Goal: Task Accomplishment & Management: Use online tool/utility

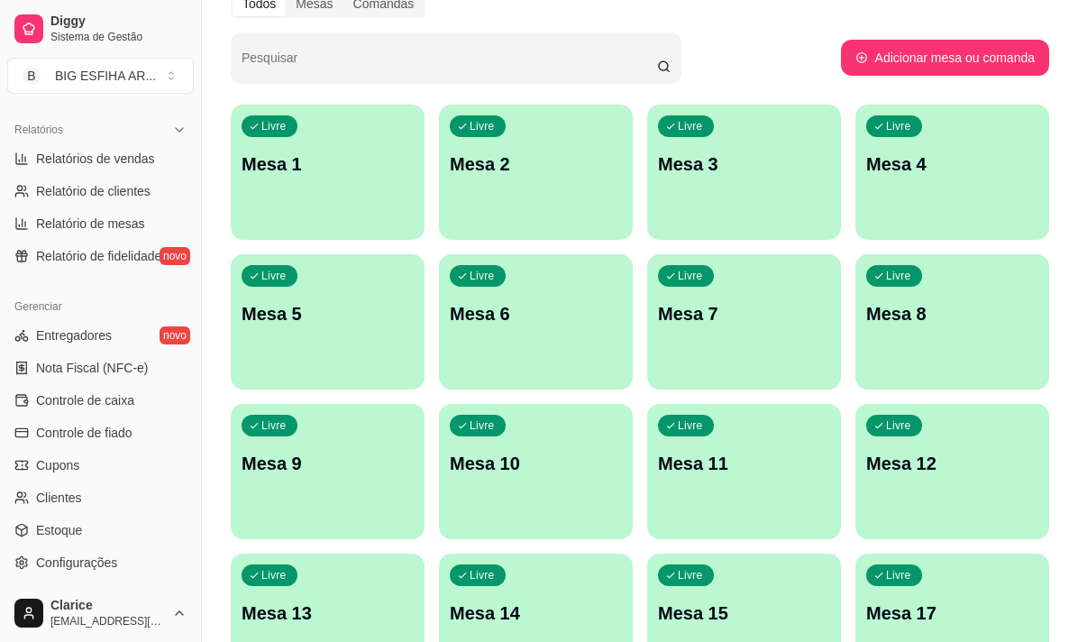
scroll to position [631, 0]
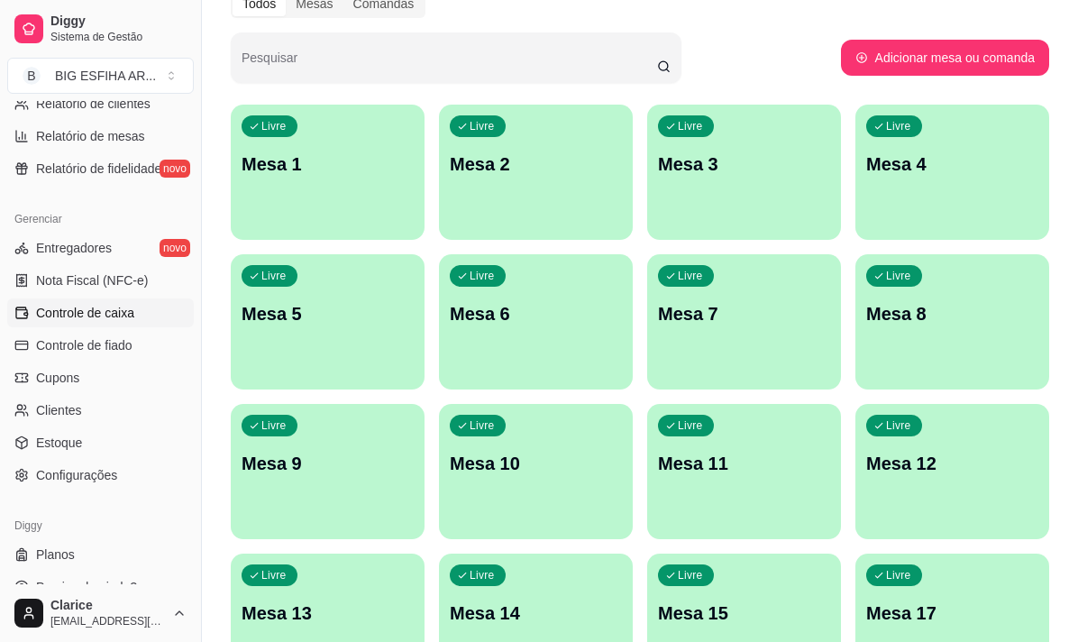
click at [120, 312] on span "Controle de caixa" at bounding box center [85, 313] width 98 height 18
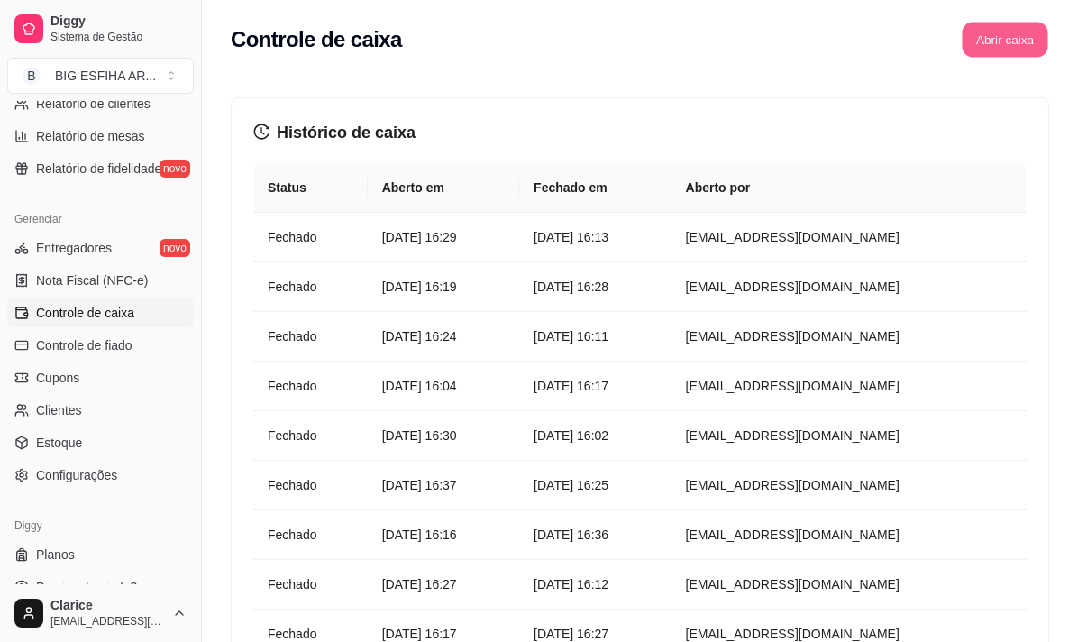
click at [1018, 53] on button "Abrir caixa" at bounding box center [1005, 40] width 86 height 35
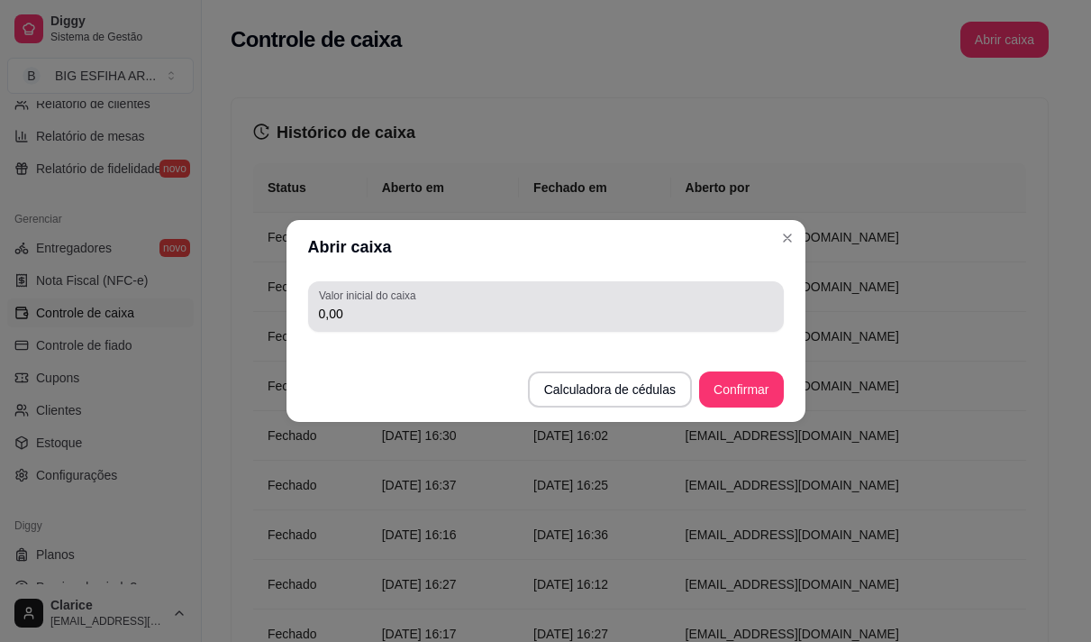
click at [578, 298] on div "0,00" at bounding box center [546, 306] width 454 height 36
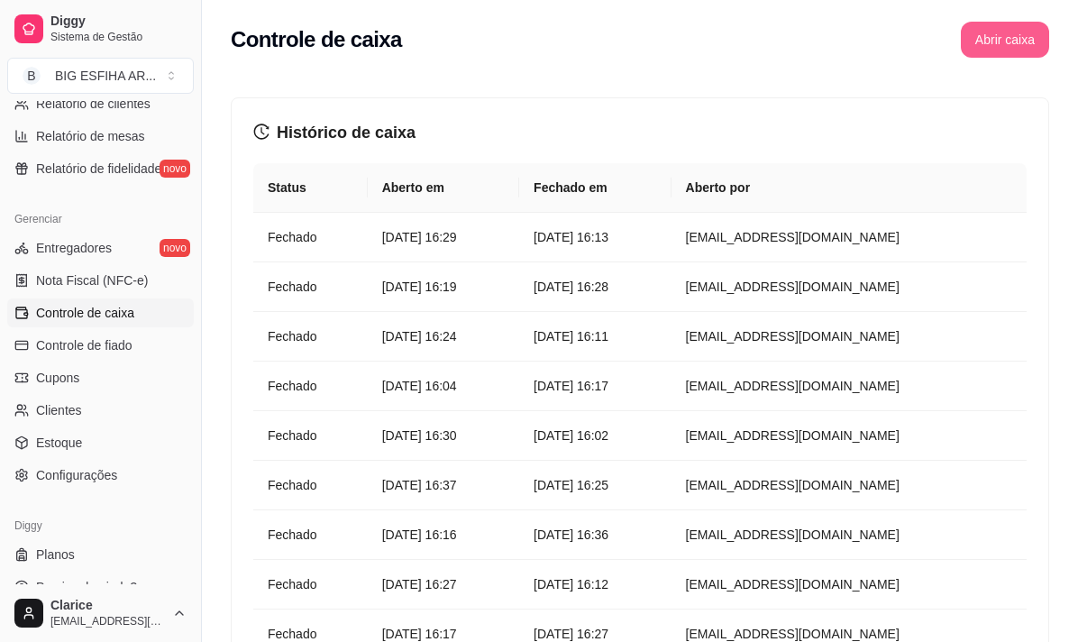
click at [1003, 41] on button "Abrir caixa" at bounding box center [1005, 40] width 88 height 36
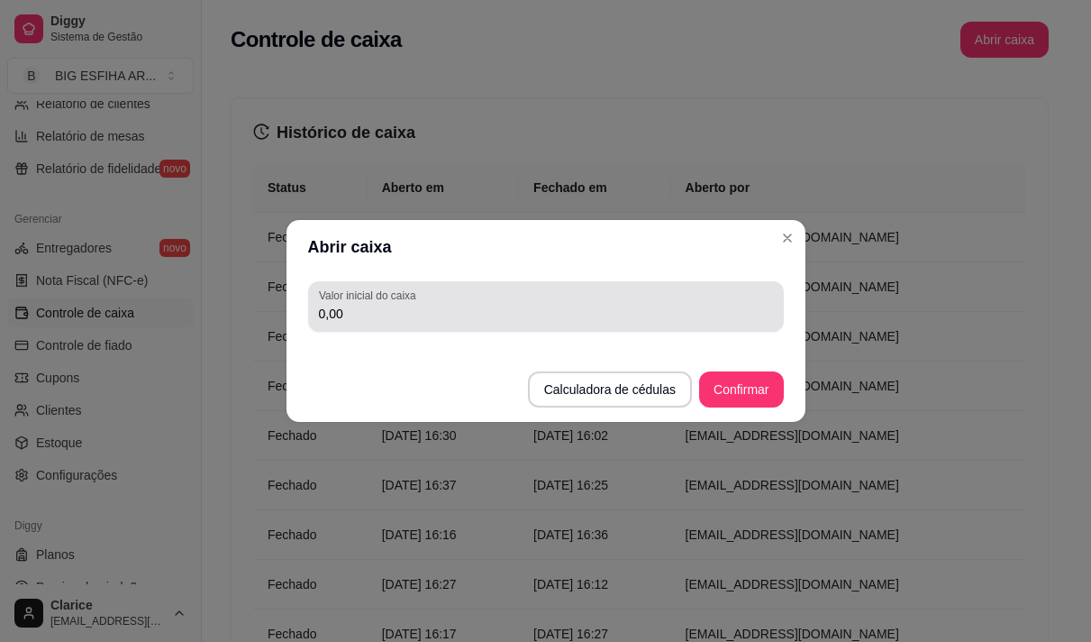
click at [472, 315] on input "0,00" at bounding box center [546, 314] width 454 height 18
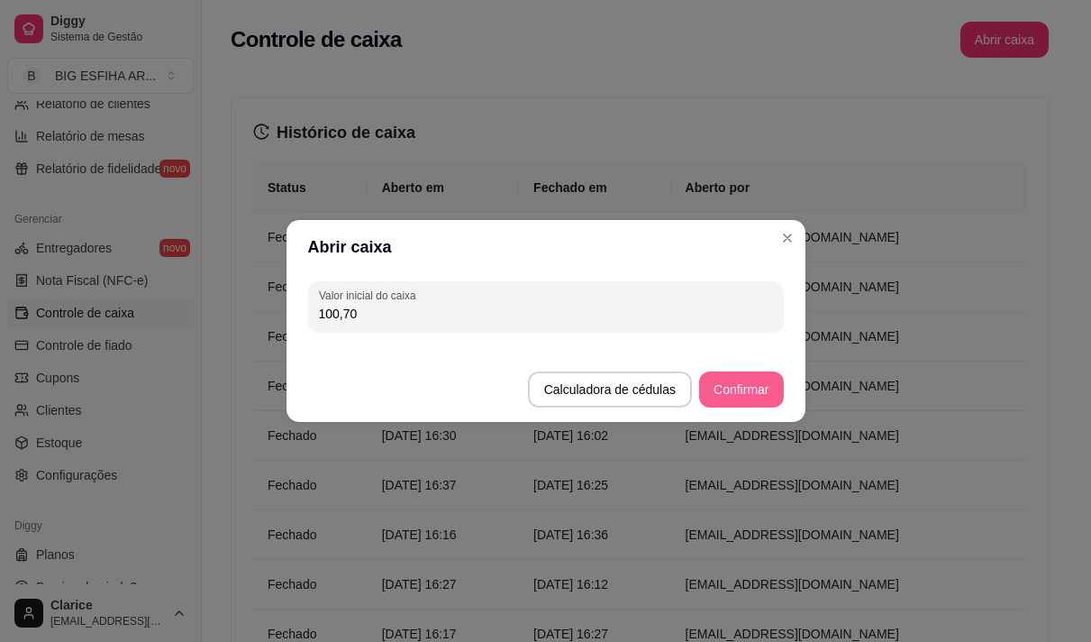
type input "100,70"
click at [752, 385] on button "Confirmar" at bounding box center [741, 389] width 84 height 36
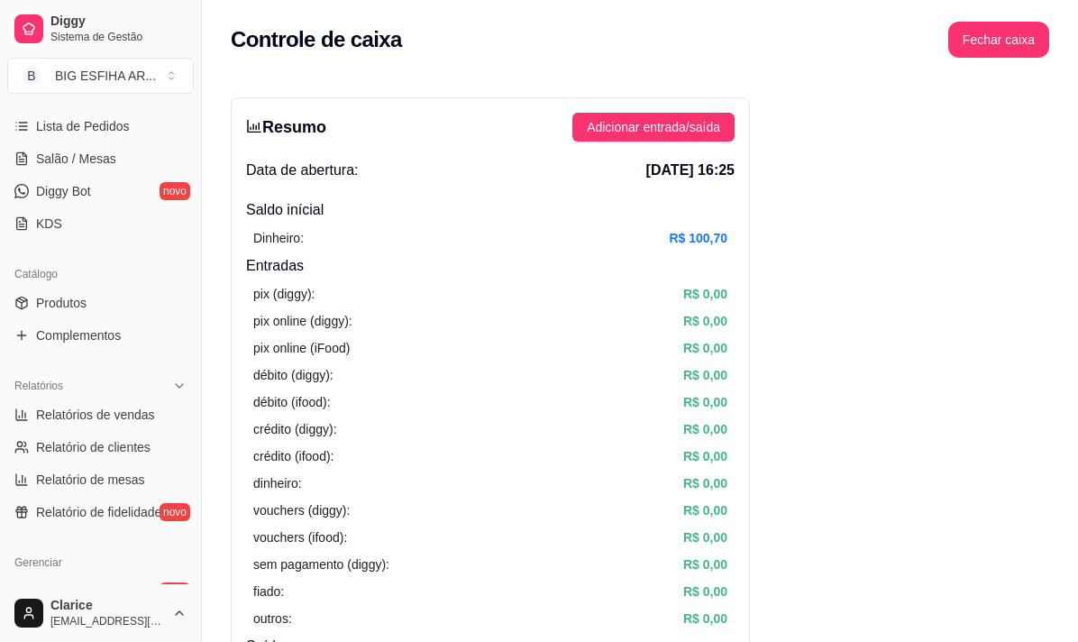
scroll to position [270, 0]
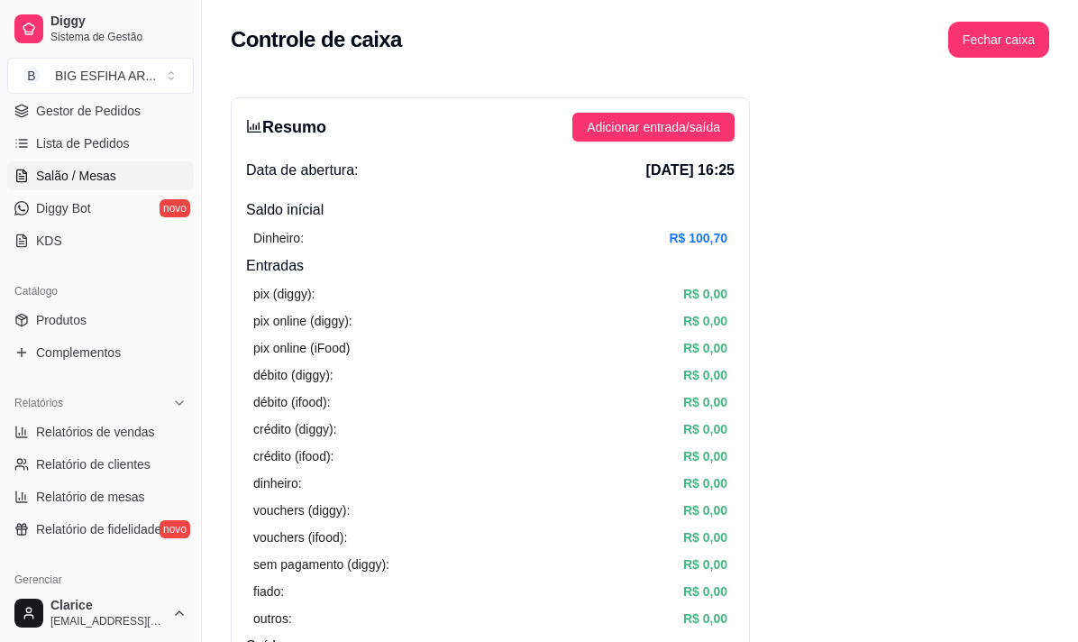
click at [104, 172] on span "Salão / Mesas" at bounding box center [76, 176] width 80 height 18
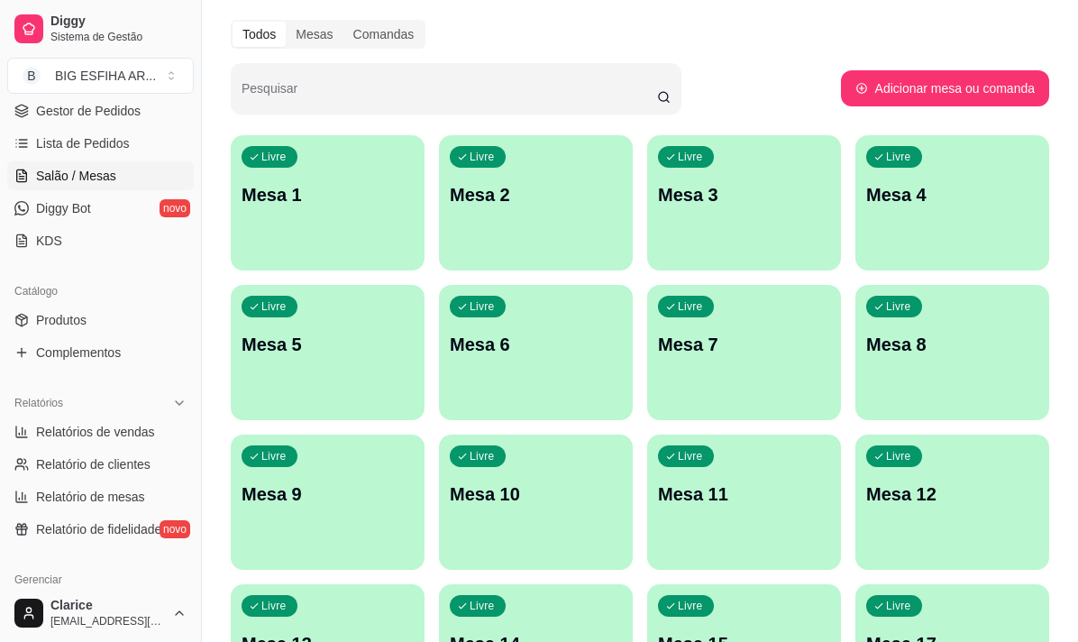
scroll to position [90, 0]
